Goal: Navigation & Orientation: Find specific page/section

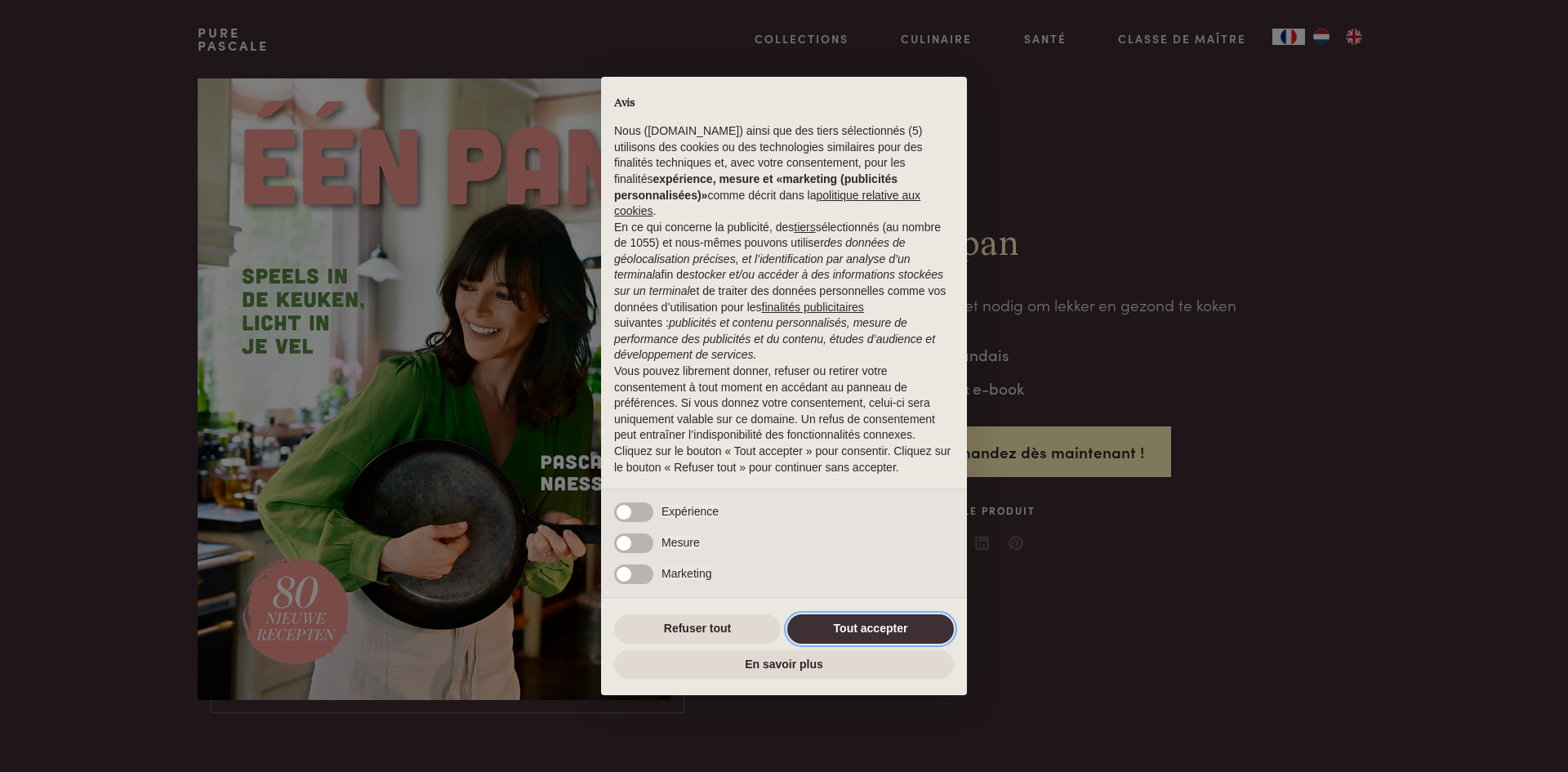
click at [848, 622] on button "Tout accepter" at bounding box center [871, 629] width 166 height 30
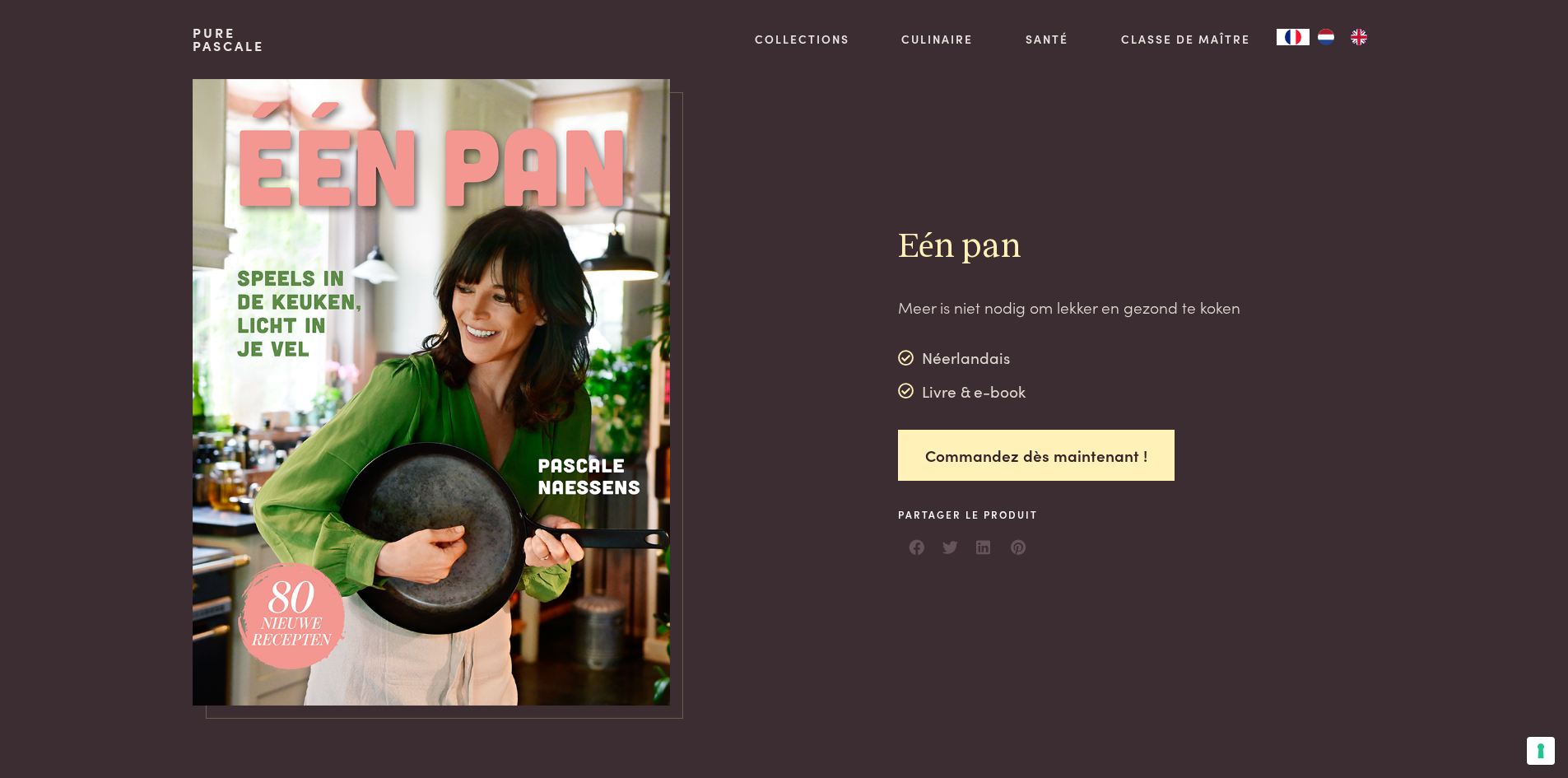
click at [1353, 36] on img "EN" at bounding box center [1359, 37] width 20 height 16
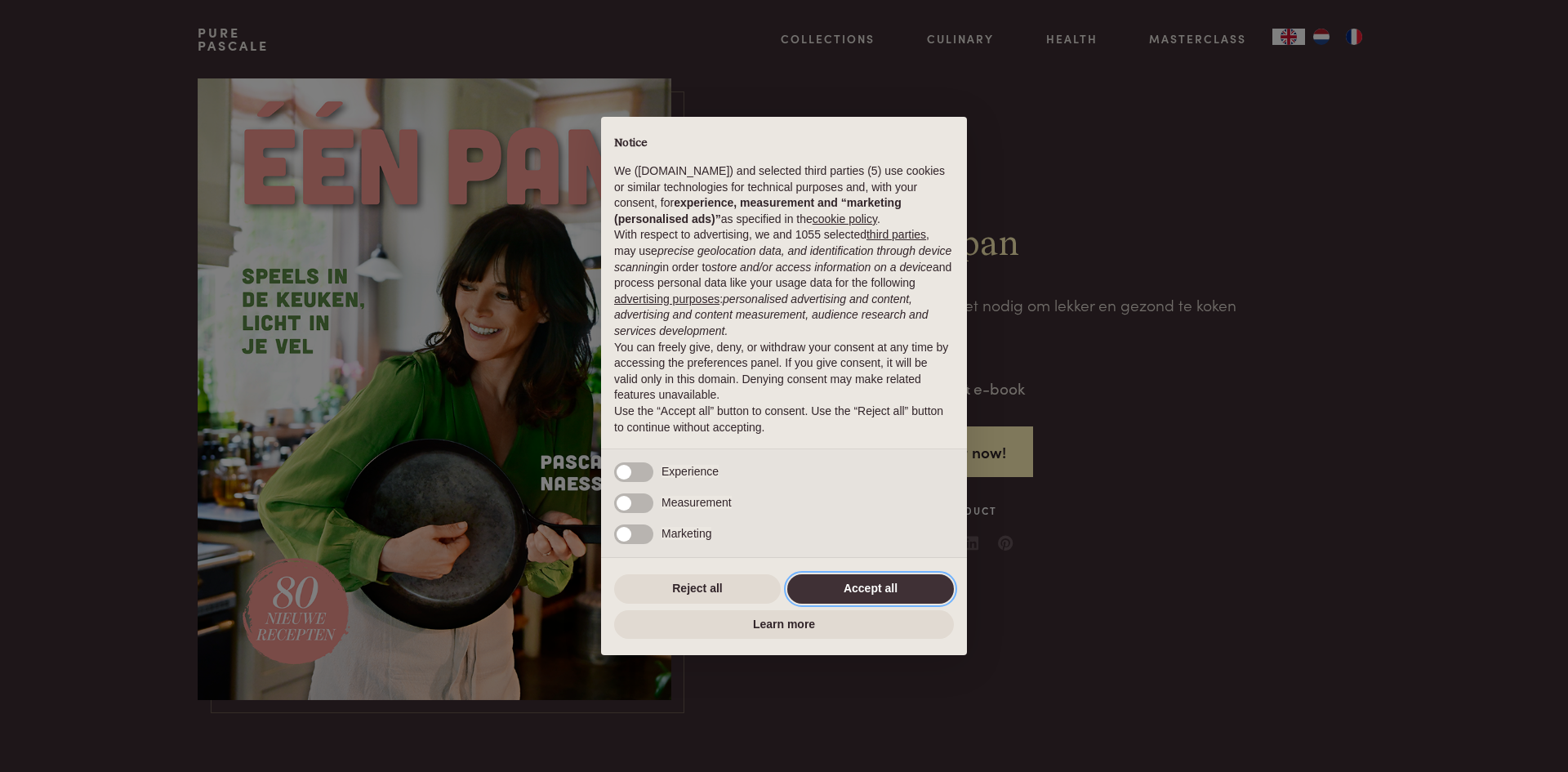
click at [884, 574] on button "Accept all" at bounding box center [871, 589] width 166 height 30
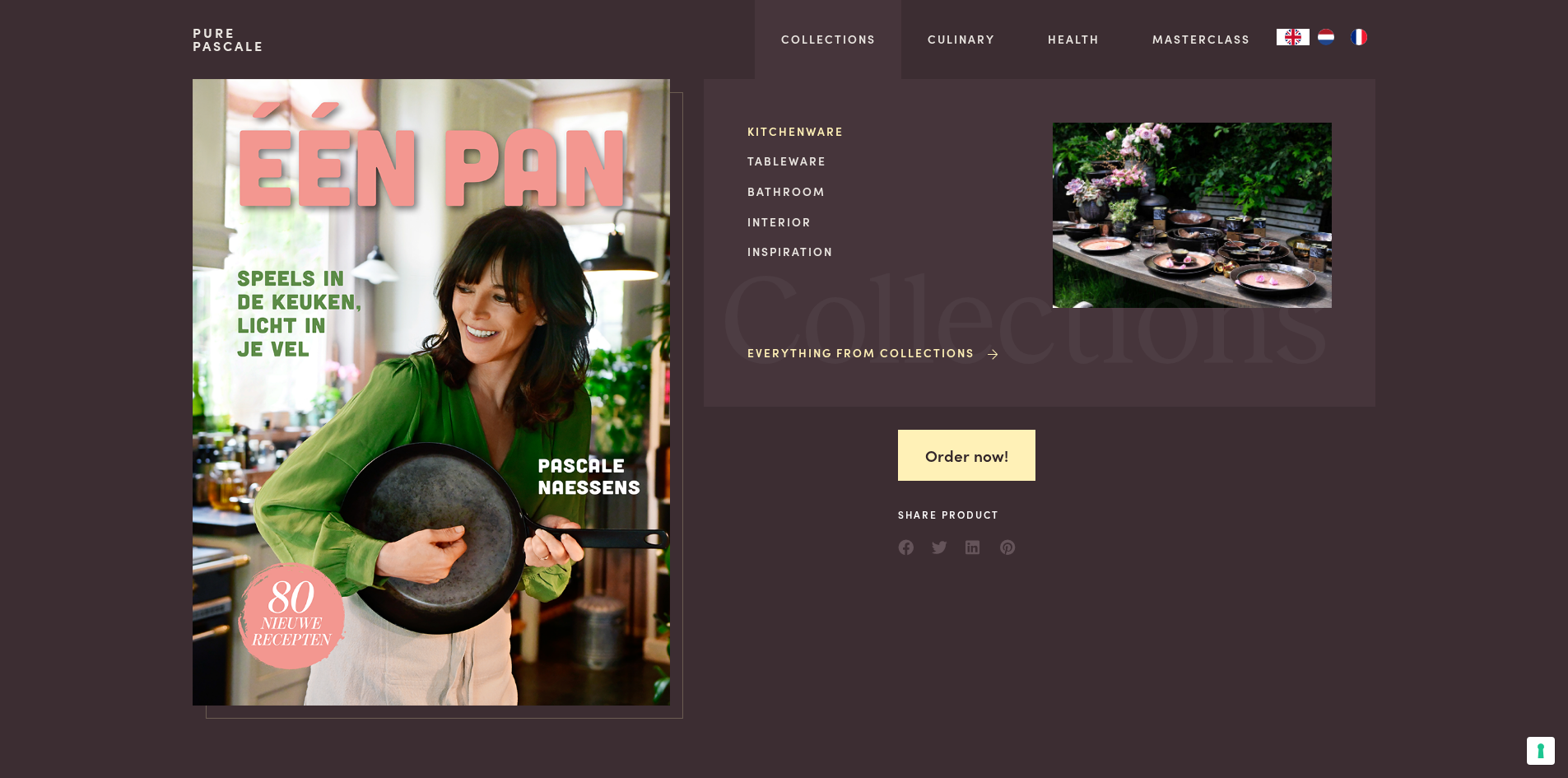
click at [811, 129] on link "Kitchenware" at bounding box center [886, 131] width 279 height 17
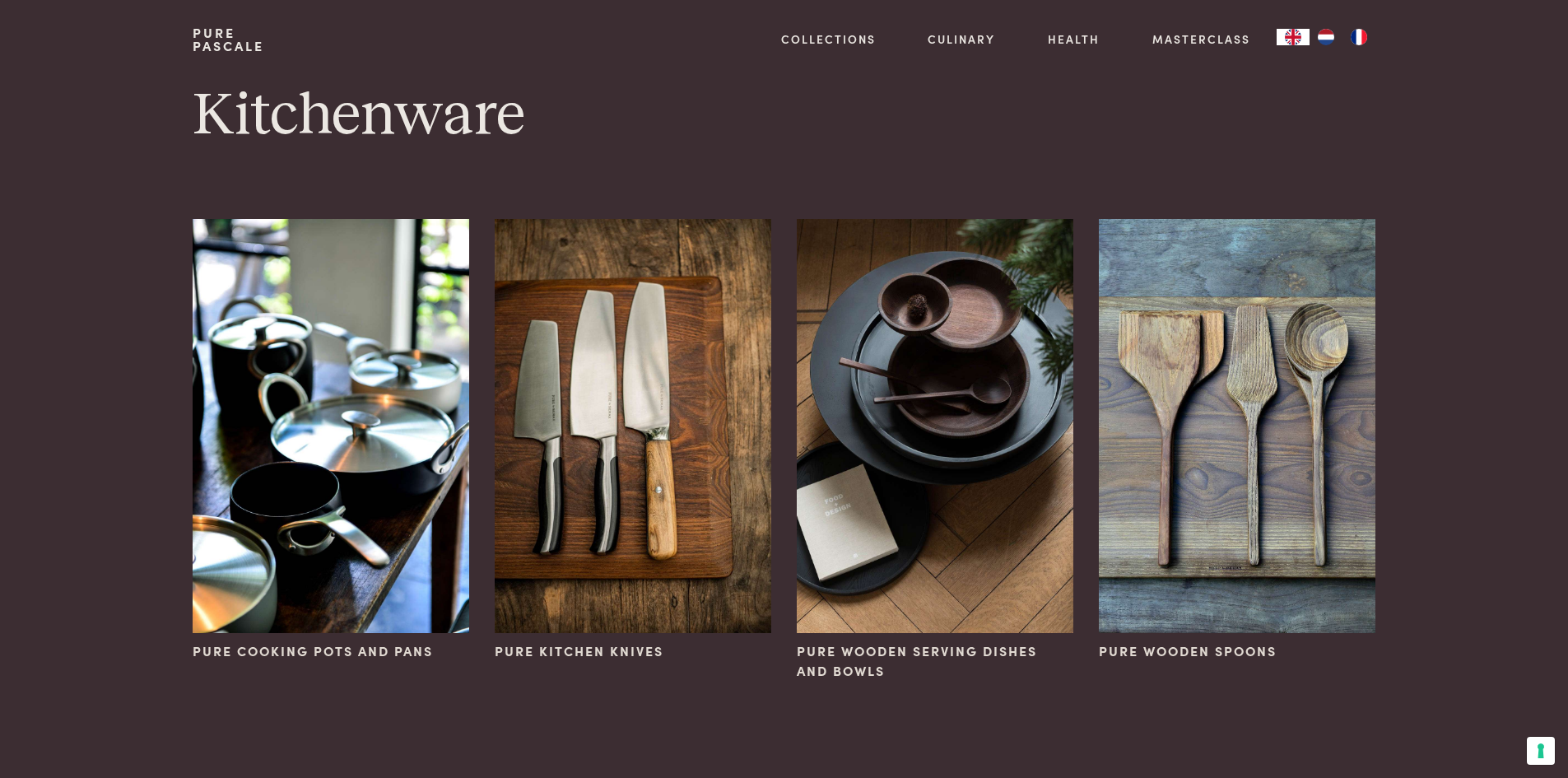
click at [1316, 31] on img "NL" at bounding box center [1326, 37] width 20 height 16
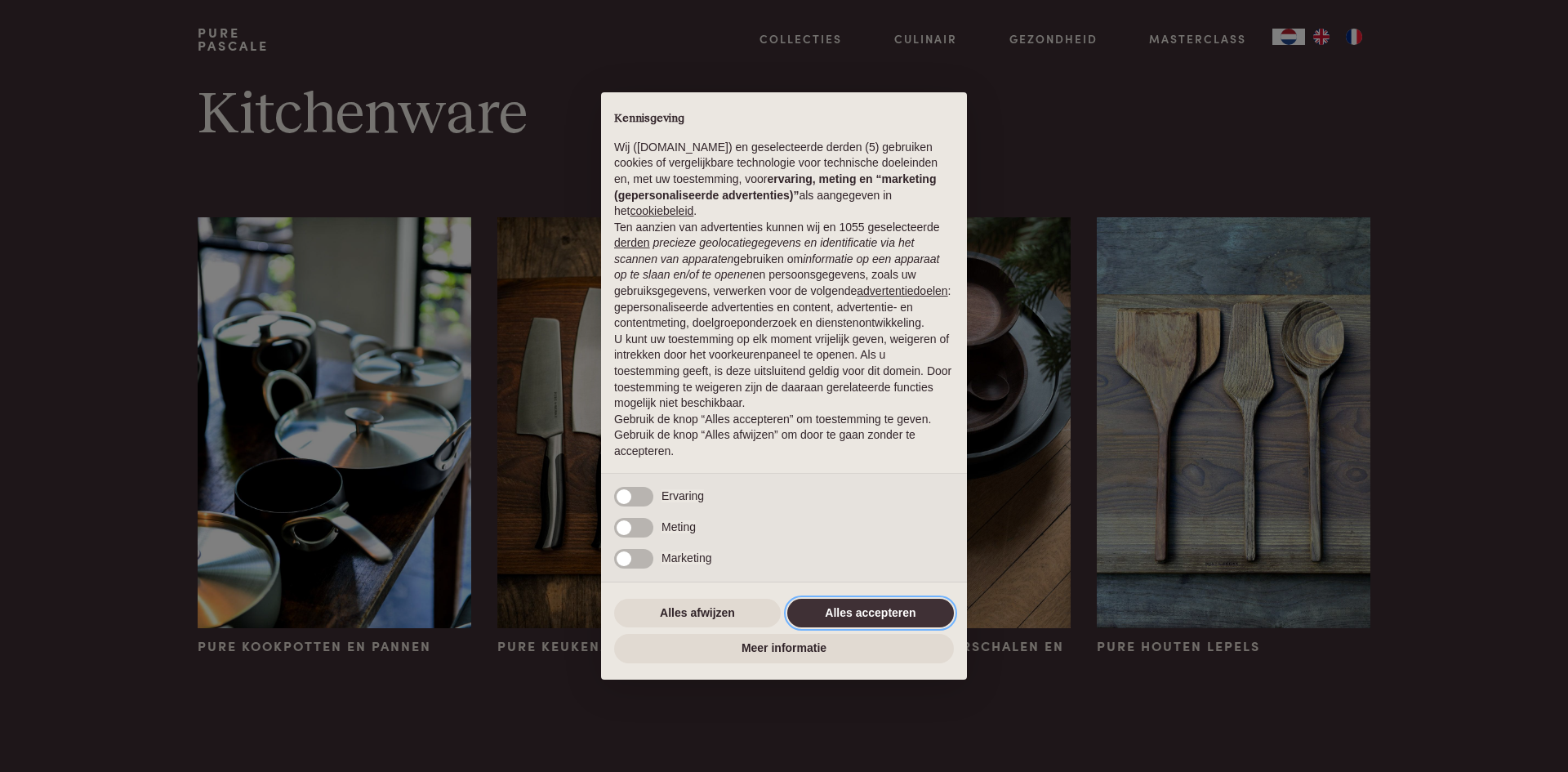
click at [884, 612] on button "Alles accepteren" at bounding box center [871, 613] width 166 height 30
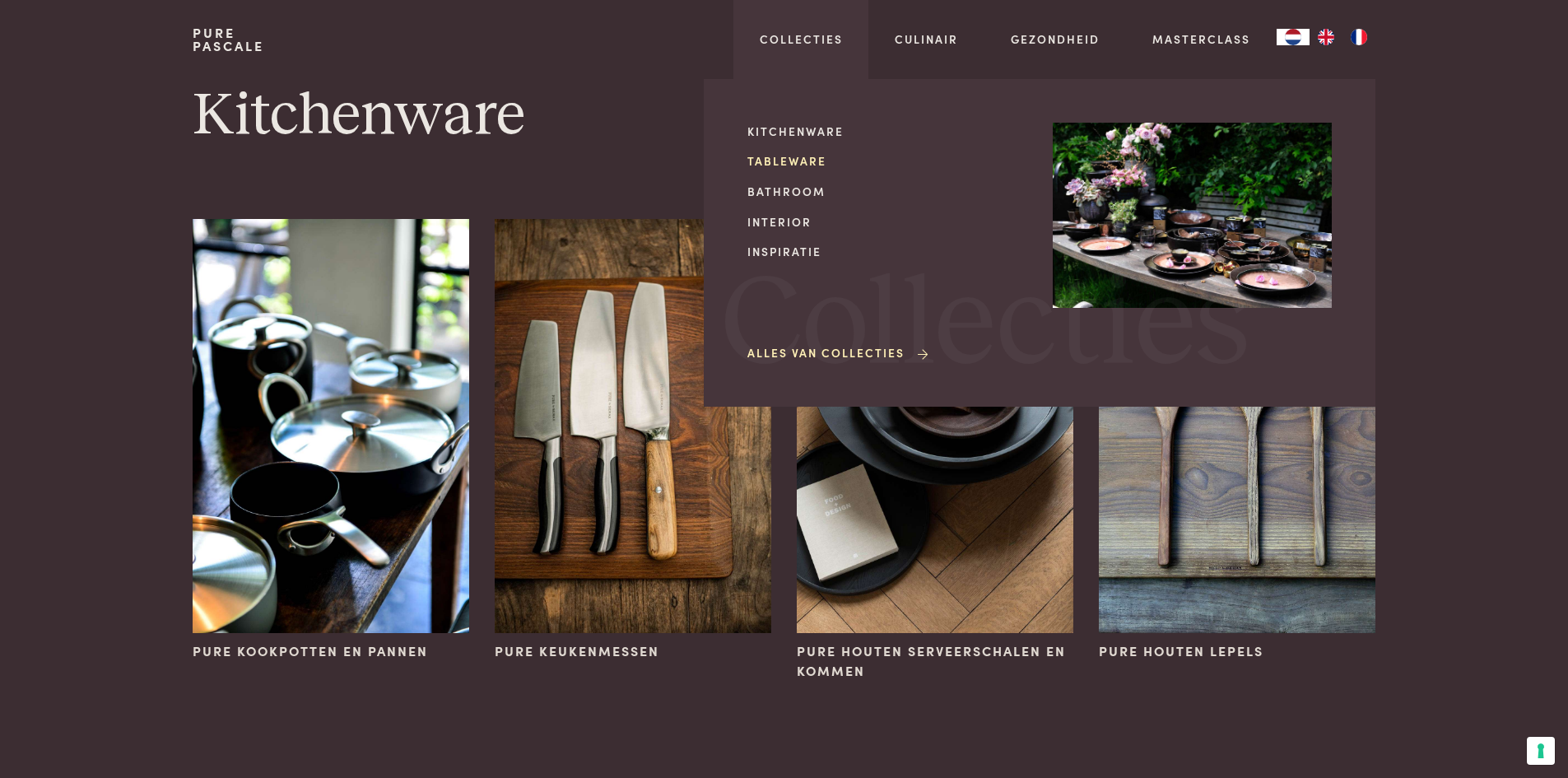
click at [793, 157] on link "Tableware" at bounding box center [886, 160] width 279 height 17
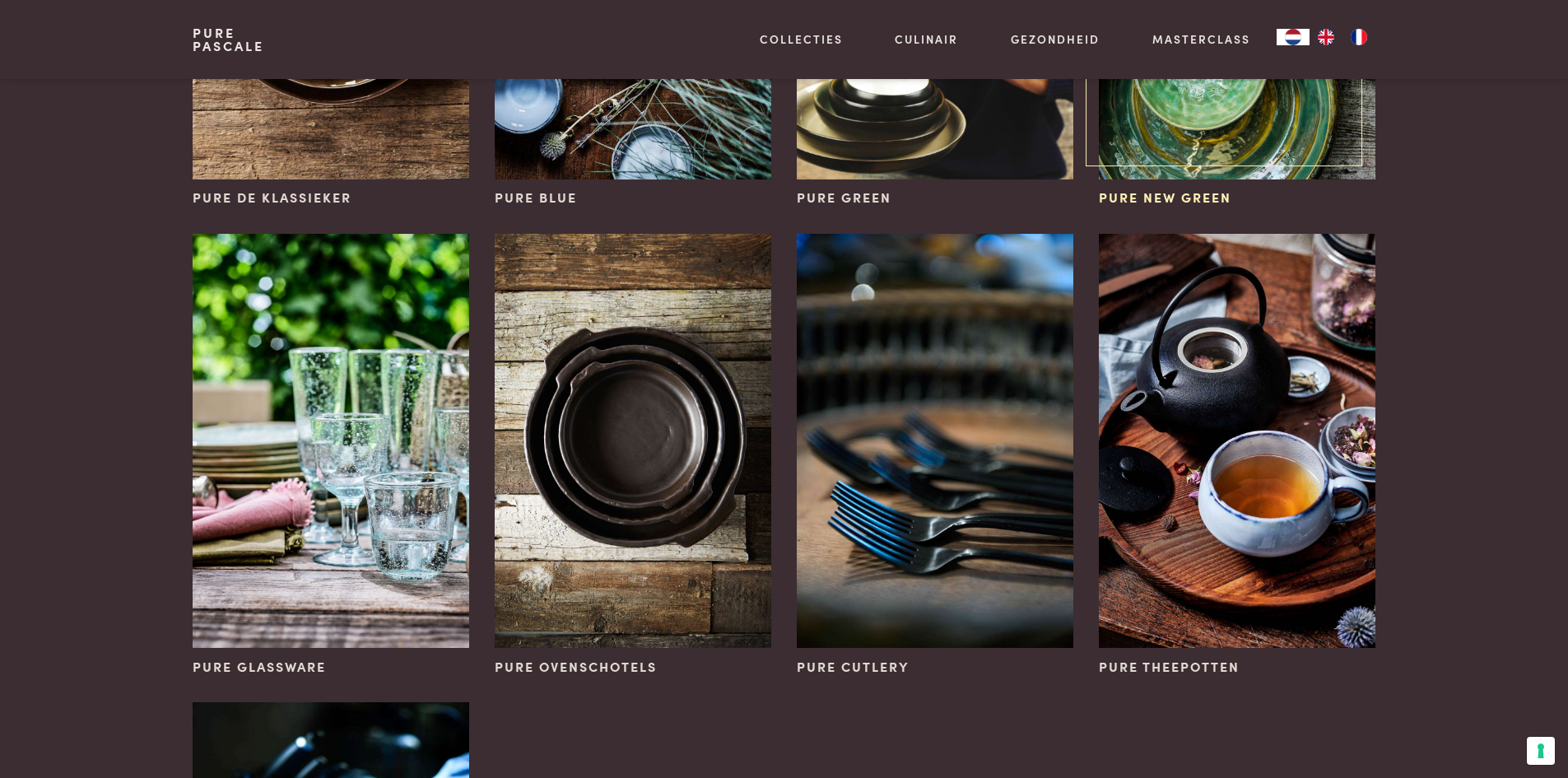
scroll to position [247, 0]
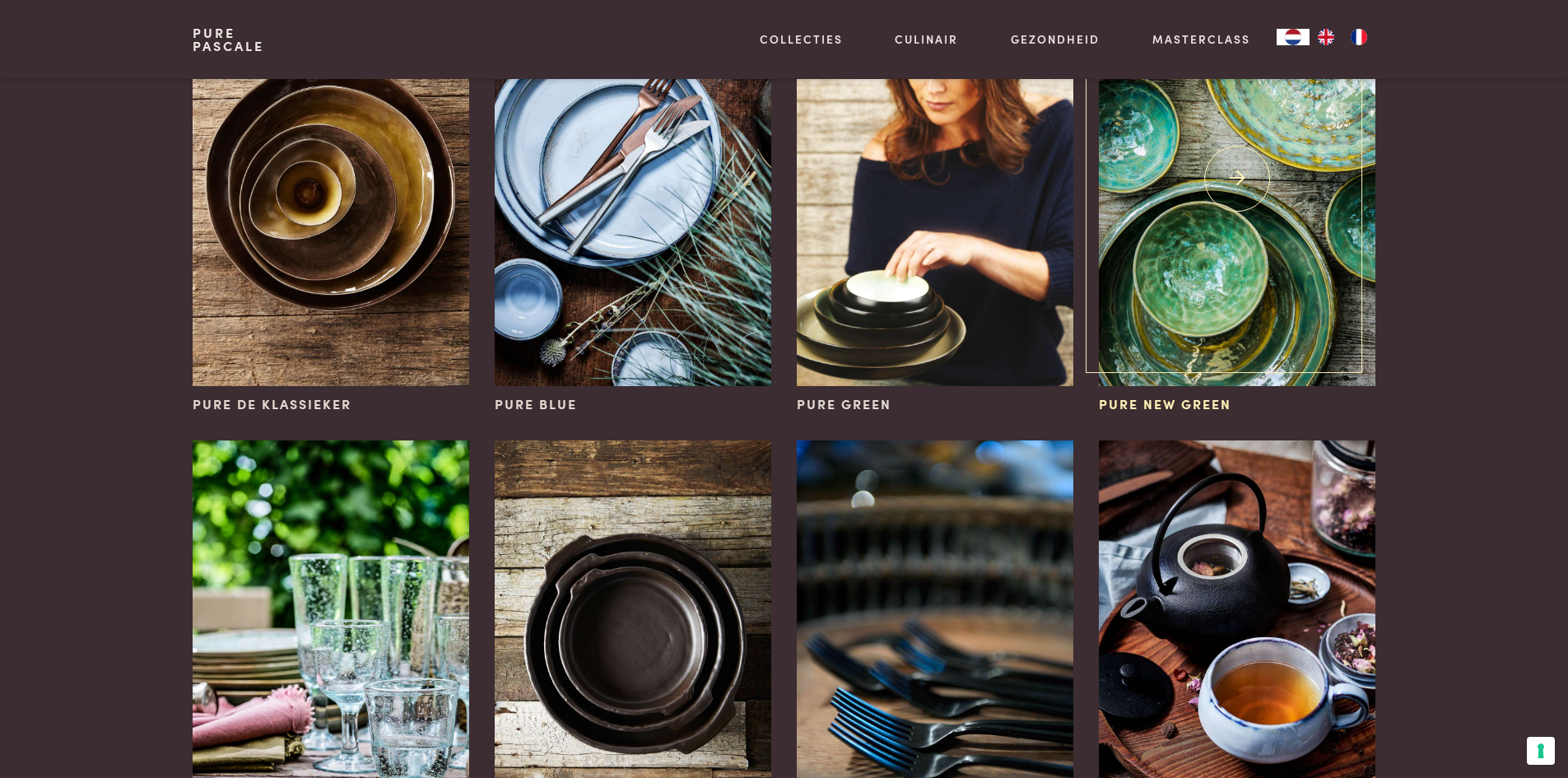
click at [1257, 285] on img at bounding box center [1236, 179] width 276 height 414
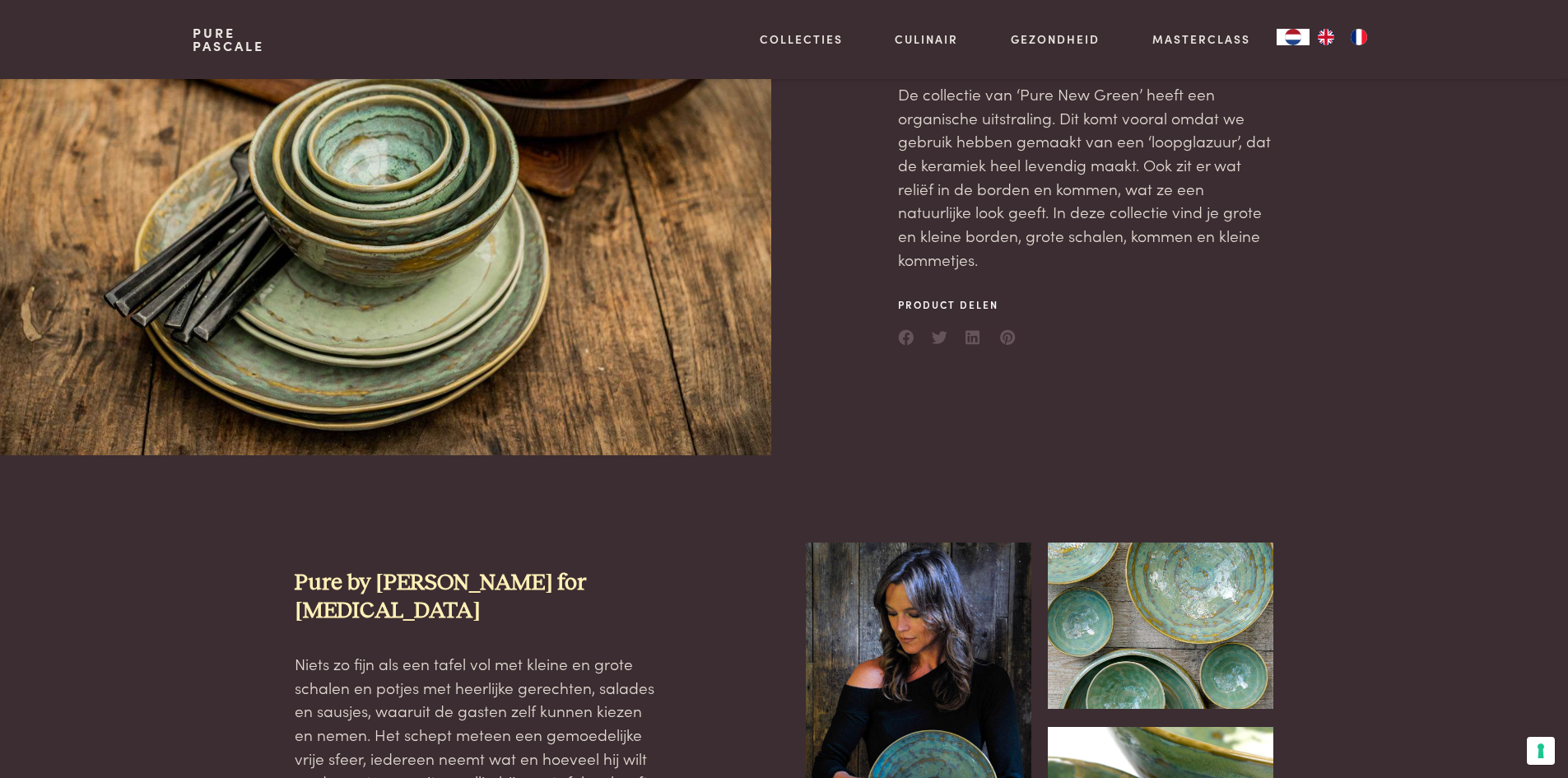
scroll to position [165, 0]
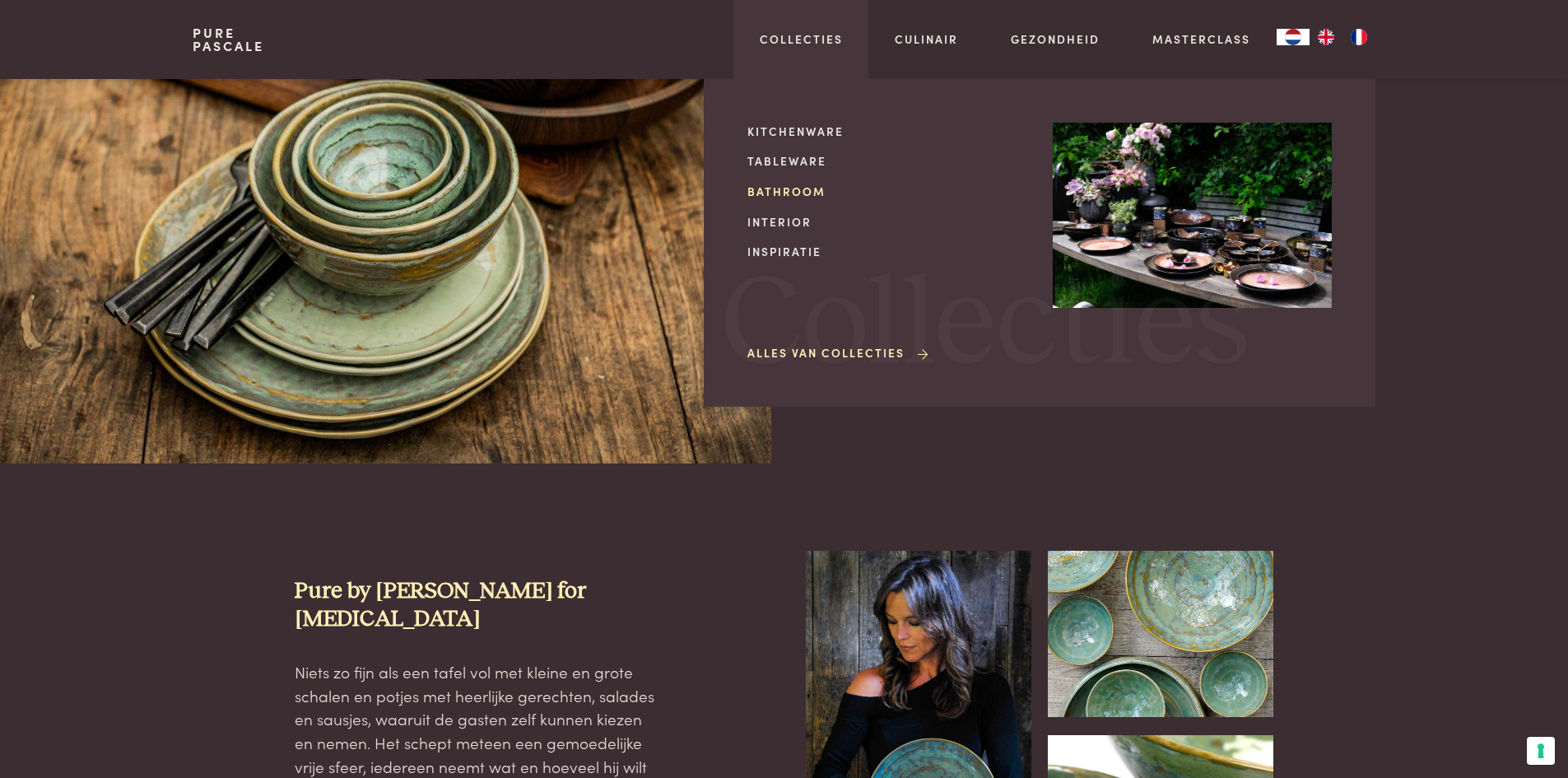
click at [799, 185] on link "Bathroom" at bounding box center [886, 191] width 279 height 17
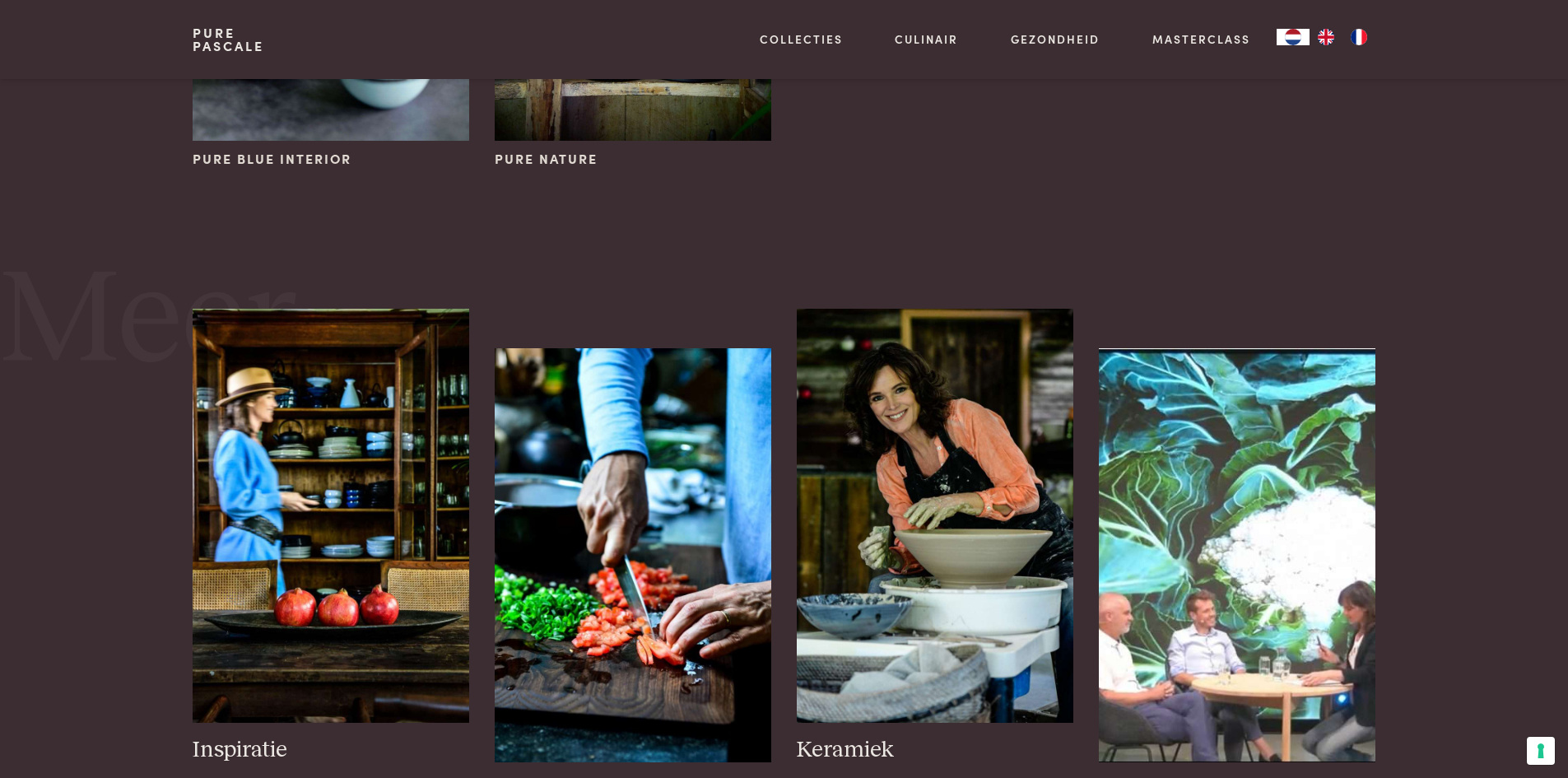
scroll to position [494, 0]
